Goal: Transaction & Acquisition: Purchase product/service

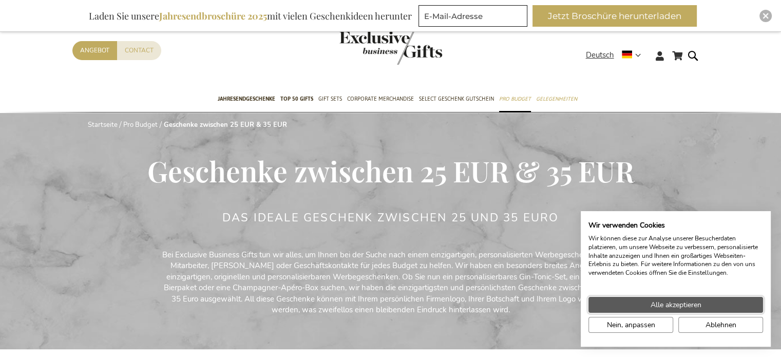
click at [721, 307] on button "Alle akzeptieren" at bounding box center [675, 305] width 174 height 16
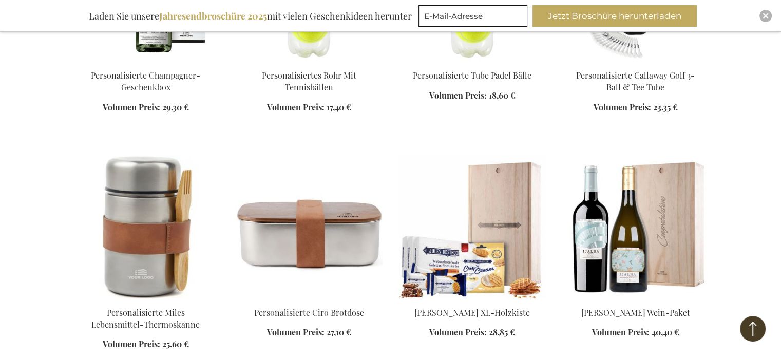
scroll to position [1026, 0]
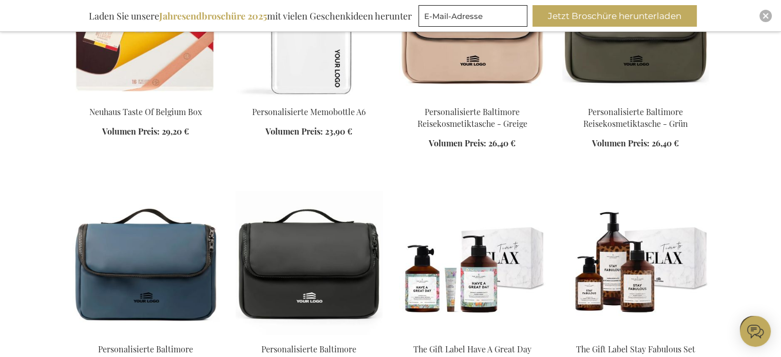
scroll to position [1745, 0]
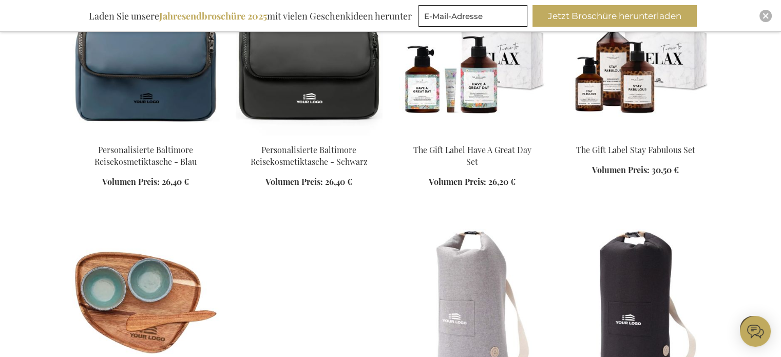
scroll to position [2001, 0]
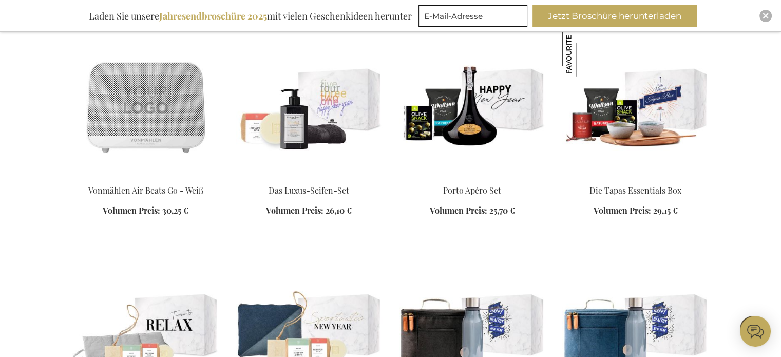
scroll to position [3336, 0]
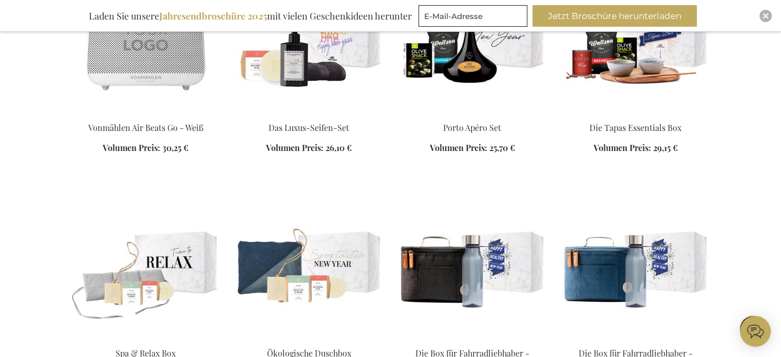
scroll to position [4475, 0]
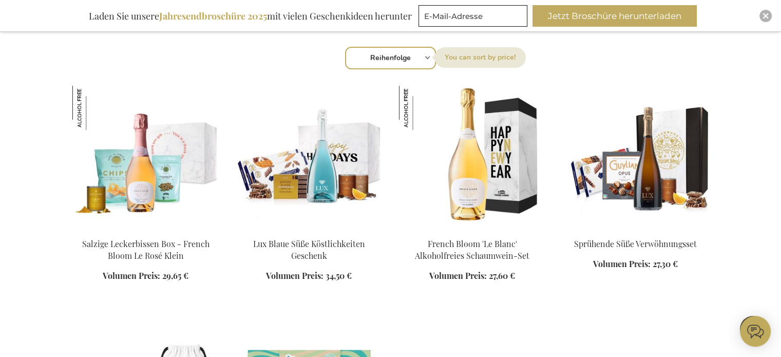
scroll to position [359, 0]
click at [317, 145] on img at bounding box center [309, 158] width 147 height 144
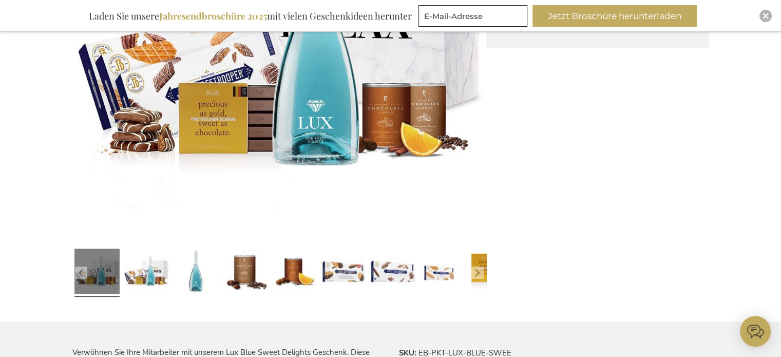
scroll to position [339, 0]
